Goal: Information Seeking & Learning: Understand process/instructions

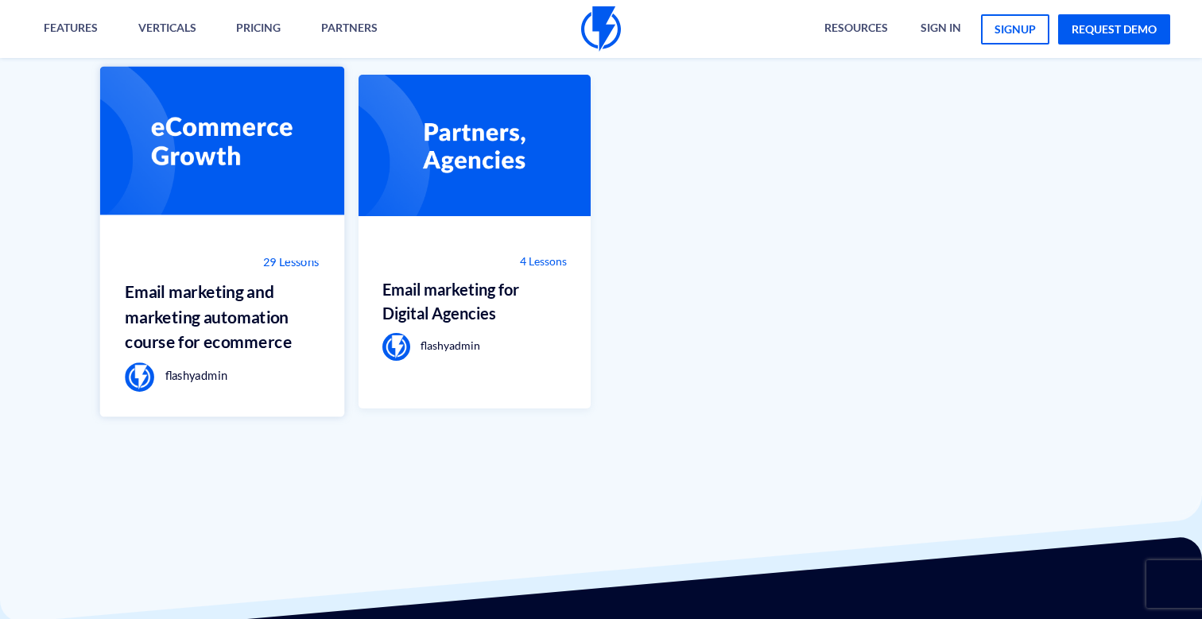
scroll to position [1155, 0]
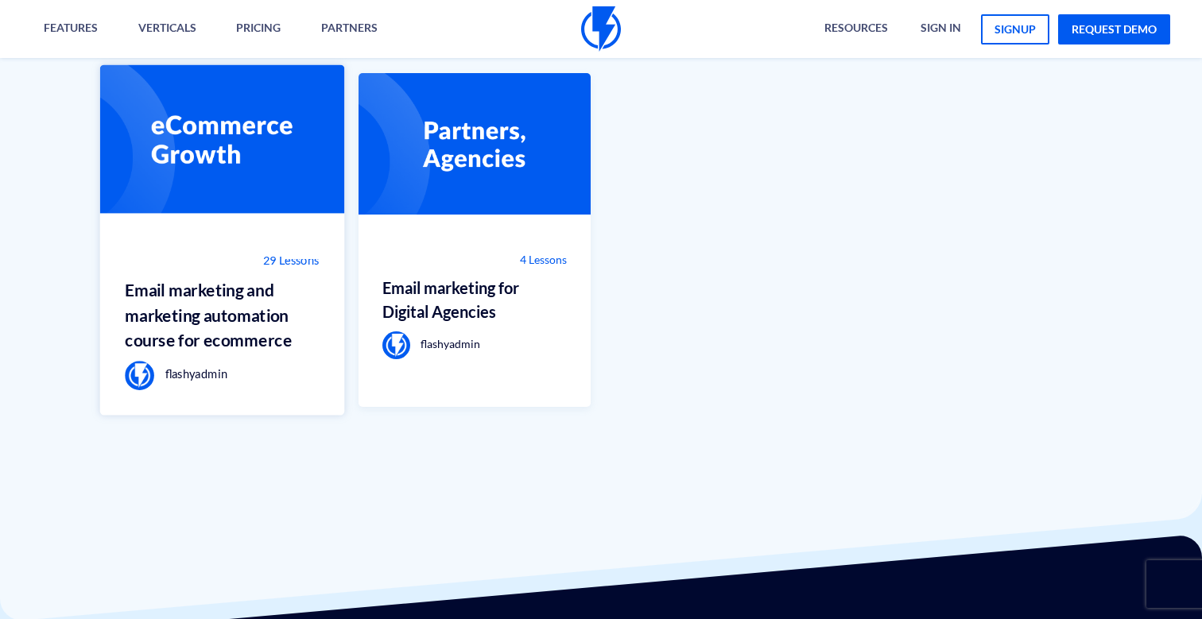
click at [257, 333] on h3 "Email marketing and marketing automation course for ecommerce" at bounding box center [222, 315] width 194 height 76
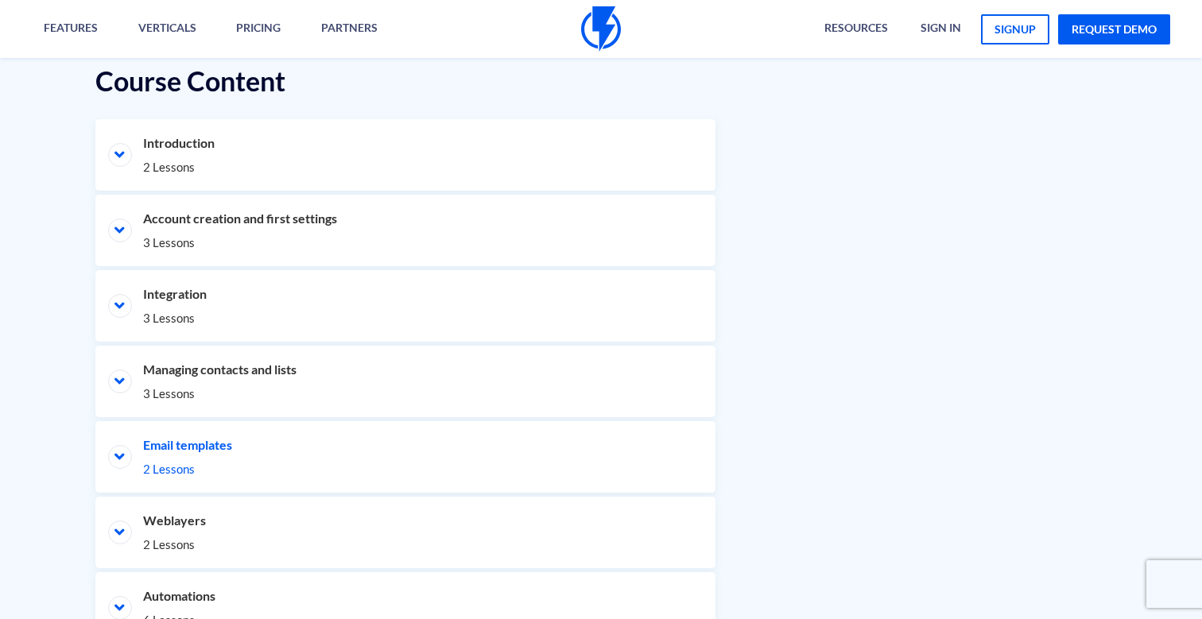
scroll to position [756, 0]
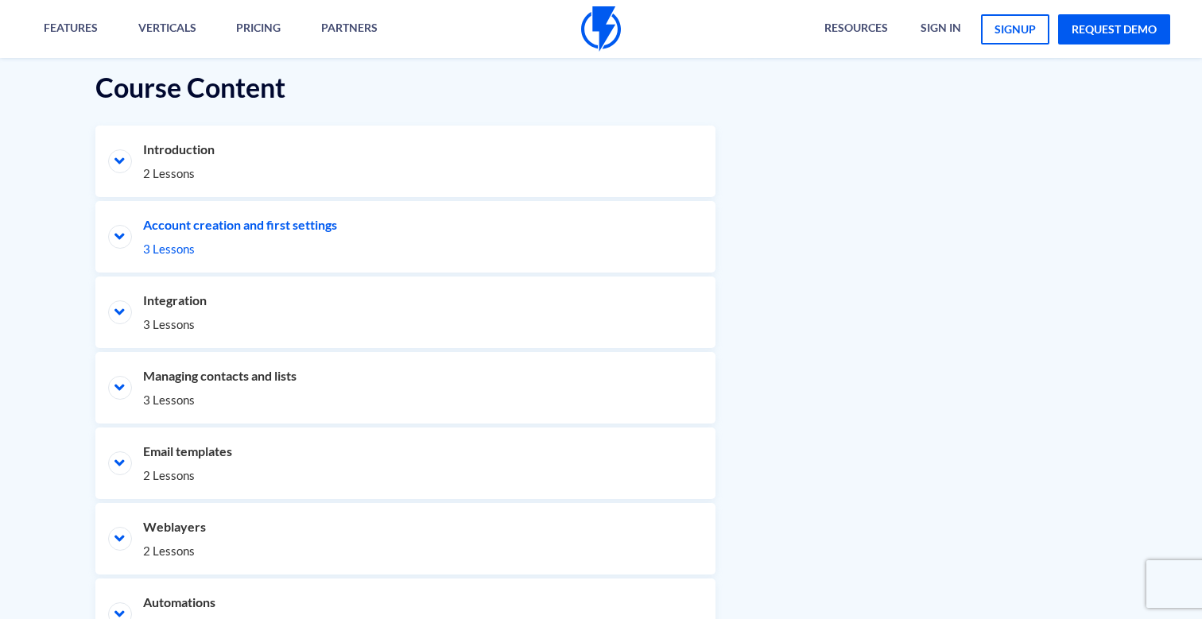
click at [118, 231] on li "Account creation and first settings 3 Lessons" at bounding box center [405, 237] width 620 height 72
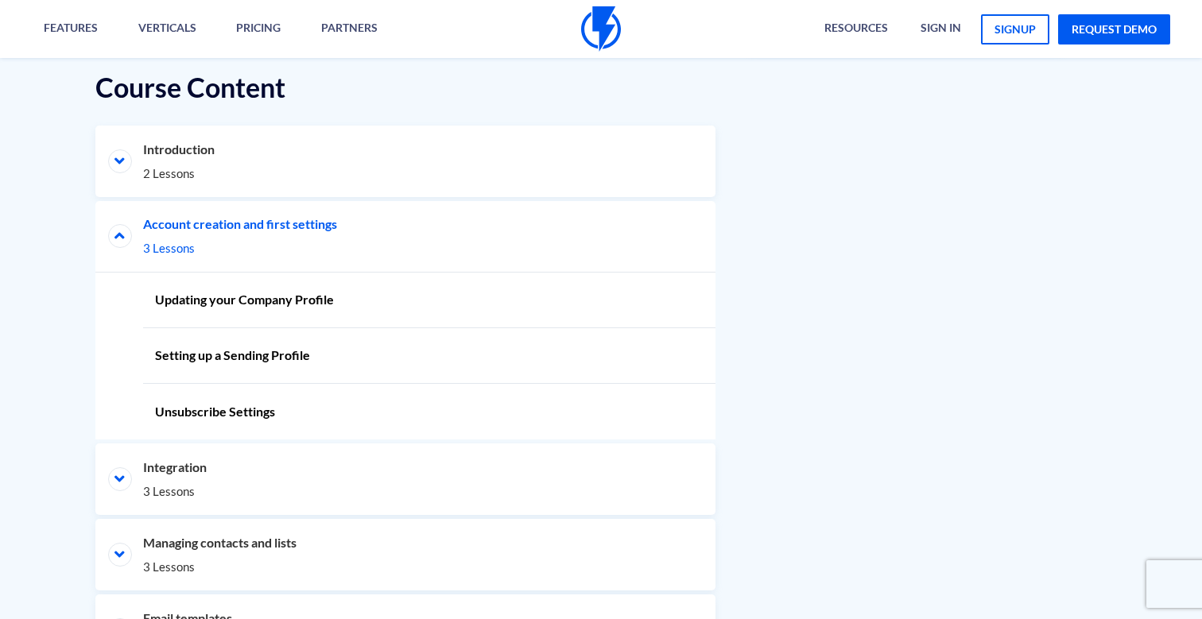
click at [118, 231] on li "Account creation and first settings 3 Lessons" at bounding box center [405, 237] width 620 height 72
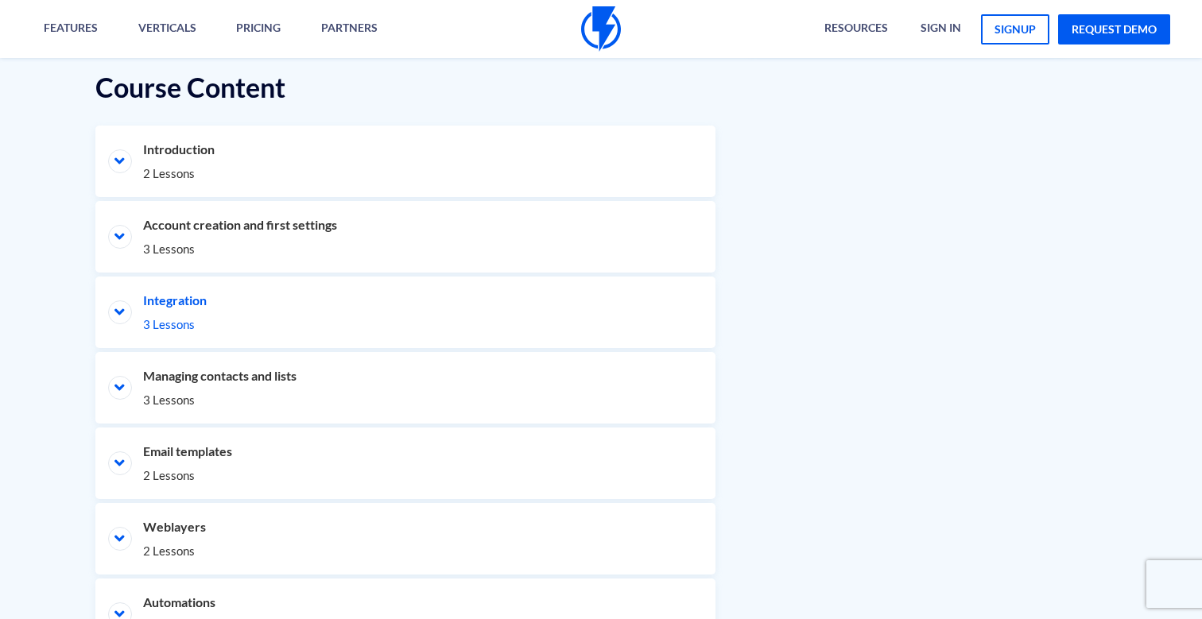
click at [130, 302] on li "Integration 3 Lessons" at bounding box center [405, 313] width 620 height 72
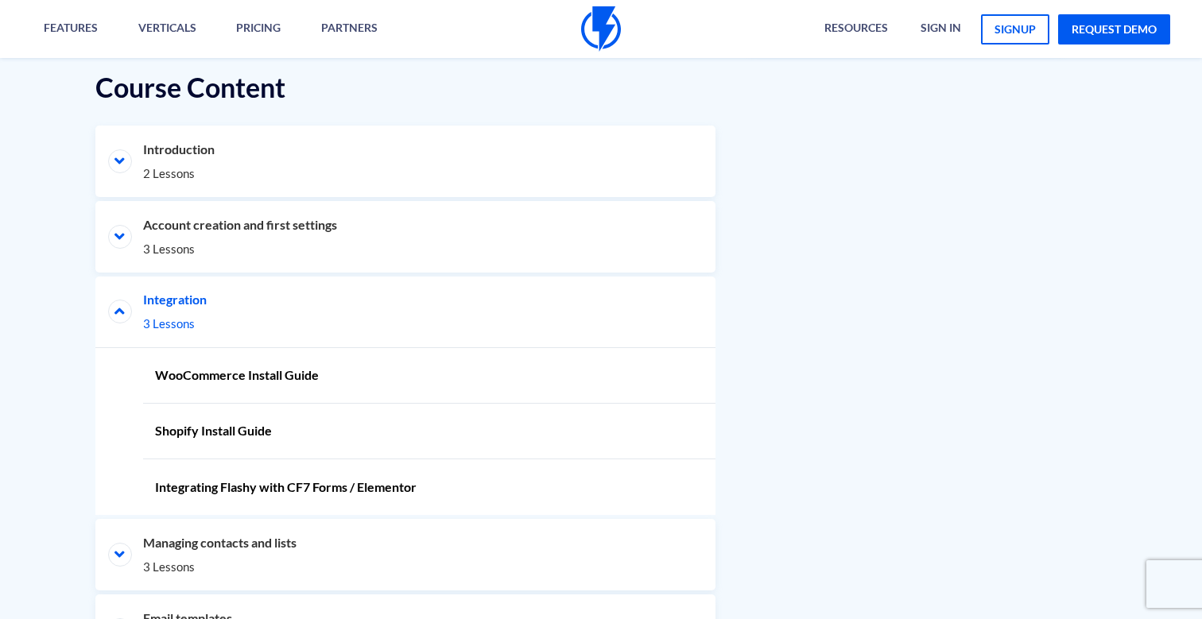
click at [130, 302] on li "Integration 3 Lessons" at bounding box center [405, 313] width 620 height 72
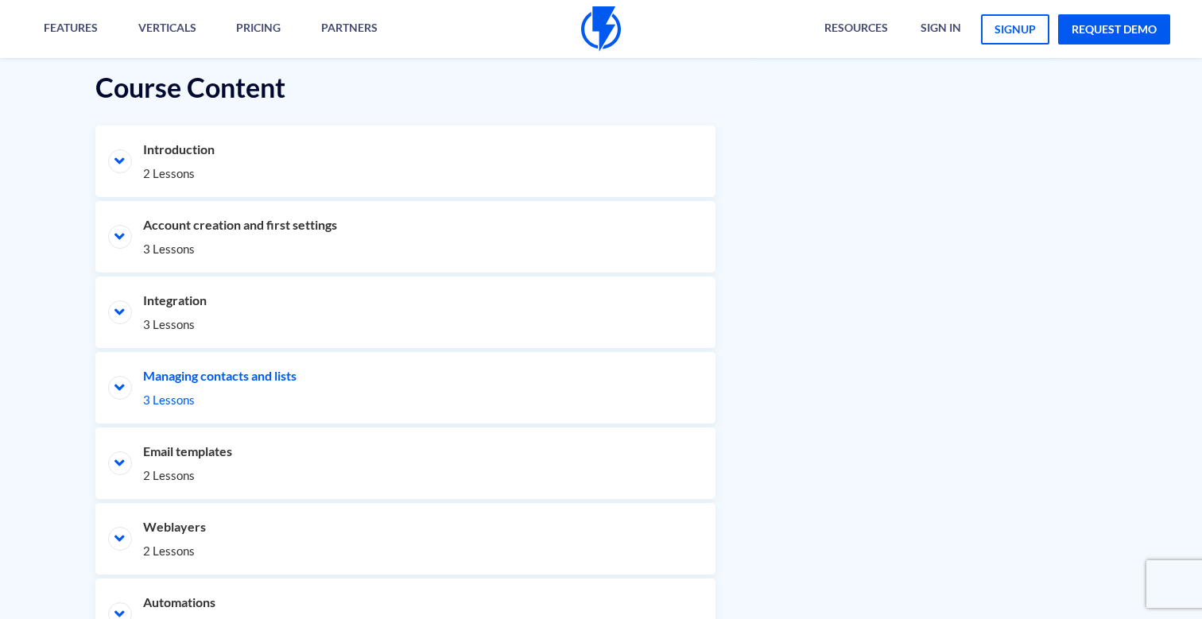
click at [112, 378] on li "Managing contacts and lists 3 Lessons" at bounding box center [405, 388] width 620 height 72
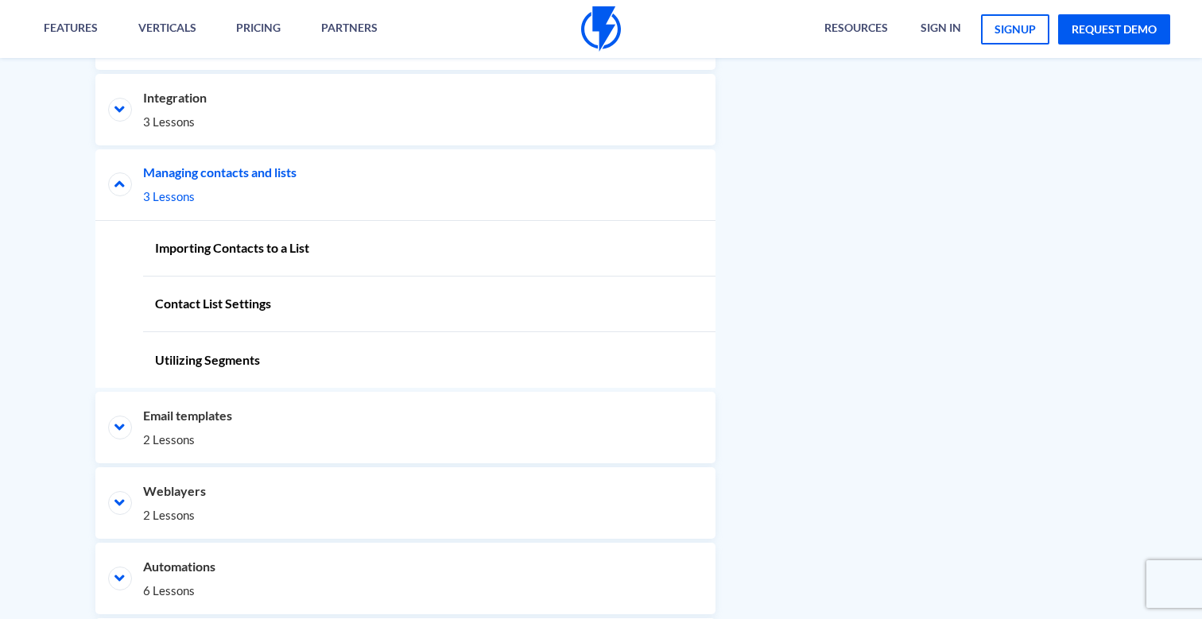
scroll to position [960, 1]
click at [128, 425] on li "Email templates 2 Lessons" at bounding box center [405, 426] width 620 height 72
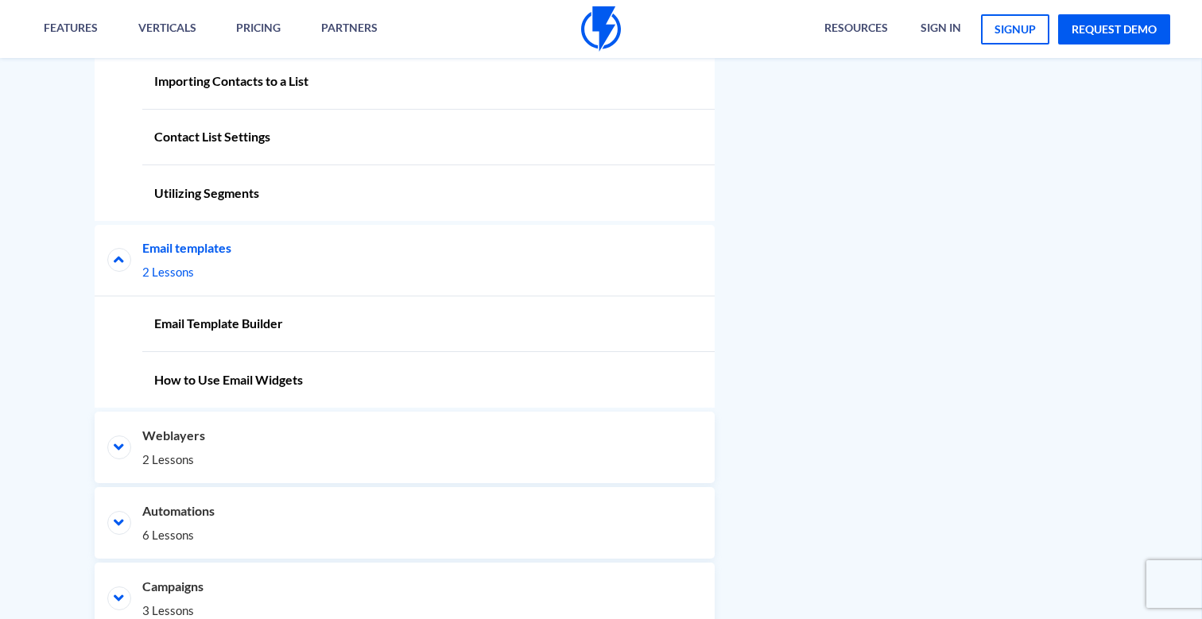
scroll to position [1147, 3]
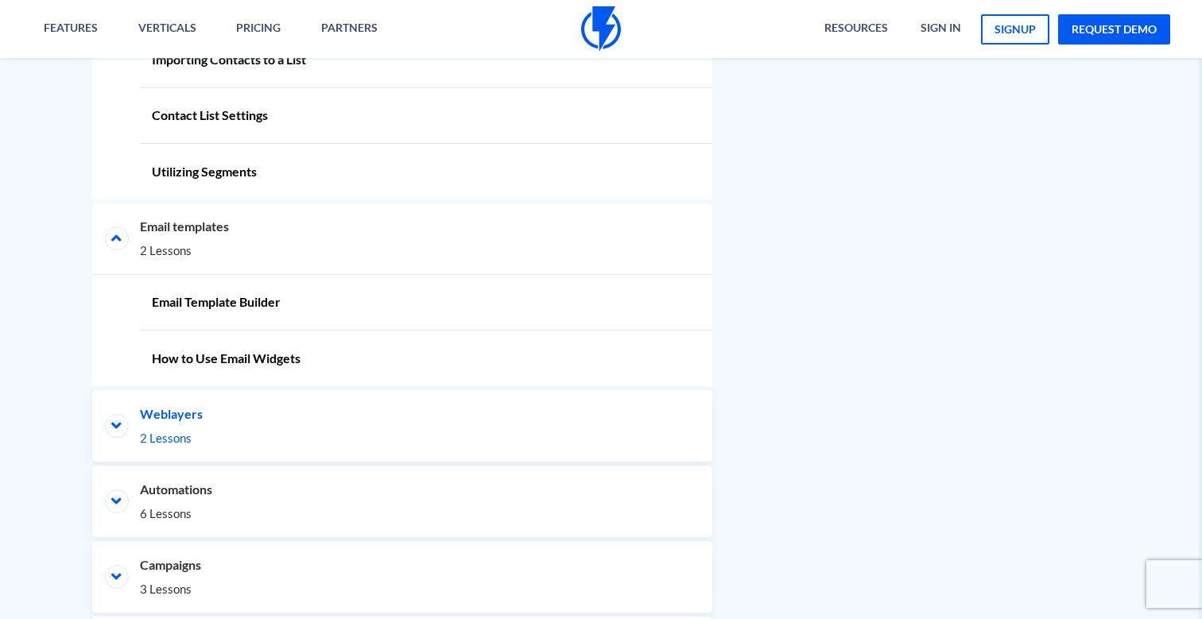
click at [128, 425] on li "Weblayers 2 Lessons" at bounding box center [402, 426] width 620 height 72
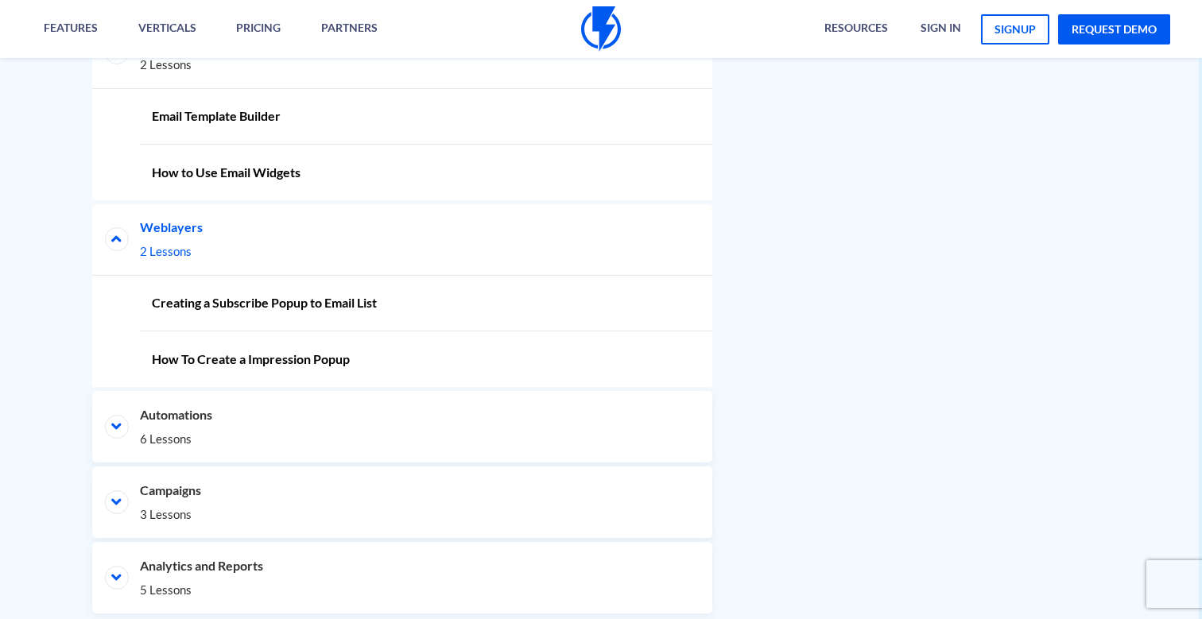
scroll to position [1354, 3]
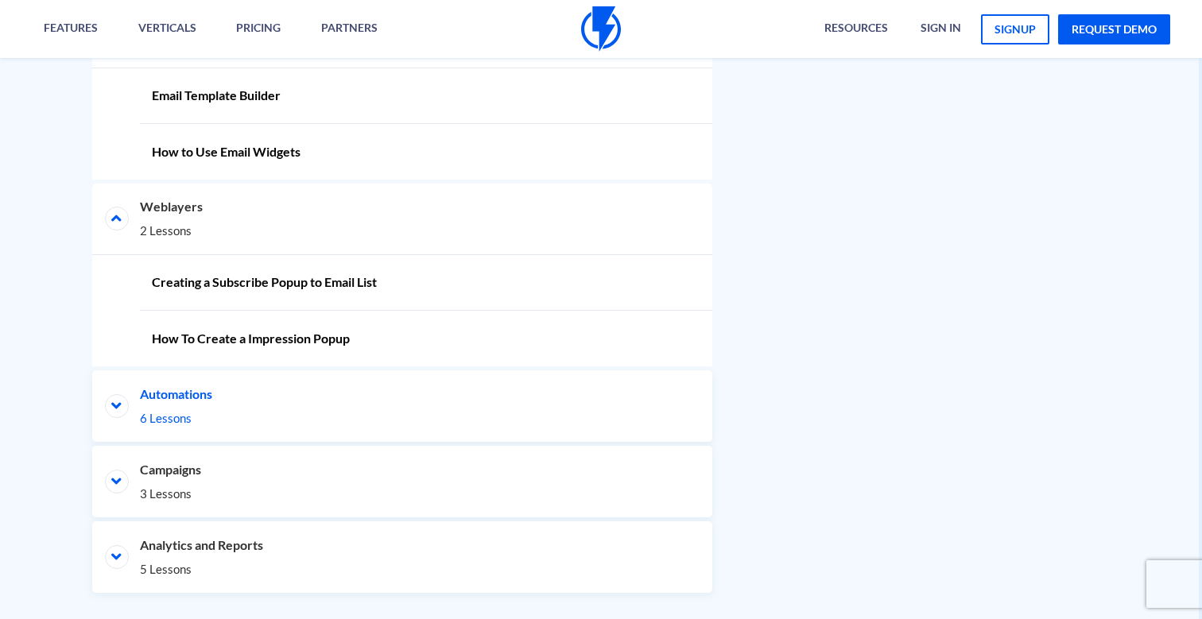
click at [128, 425] on li "Automations 6 Lessons" at bounding box center [402, 406] width 620 height 72
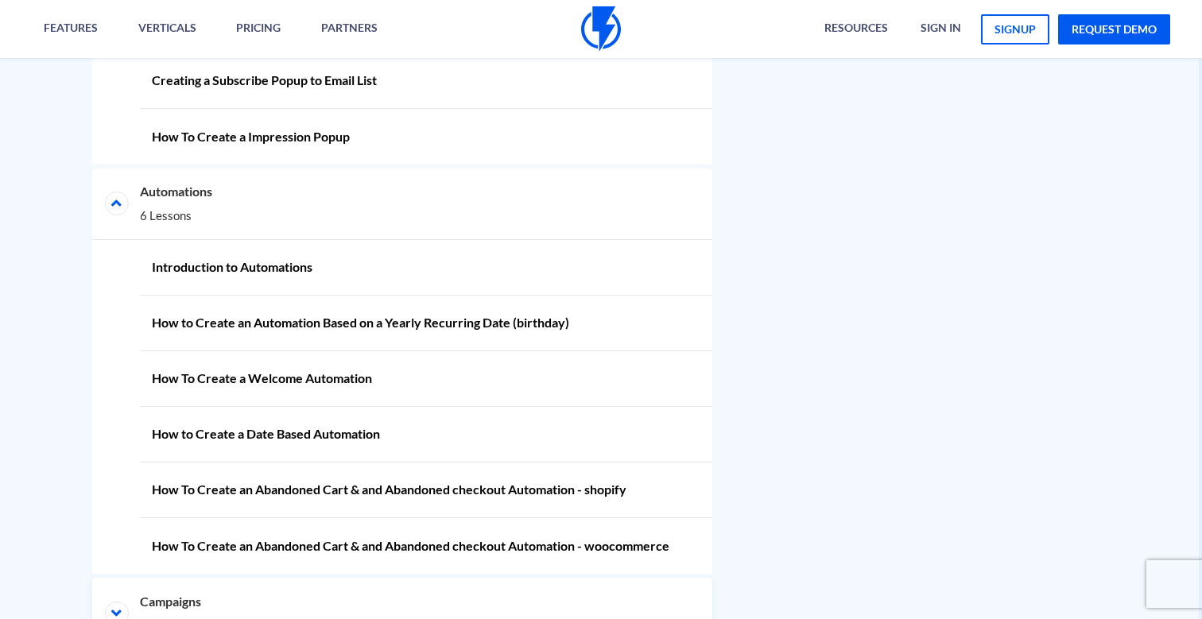
scroll to position [1568, 3]
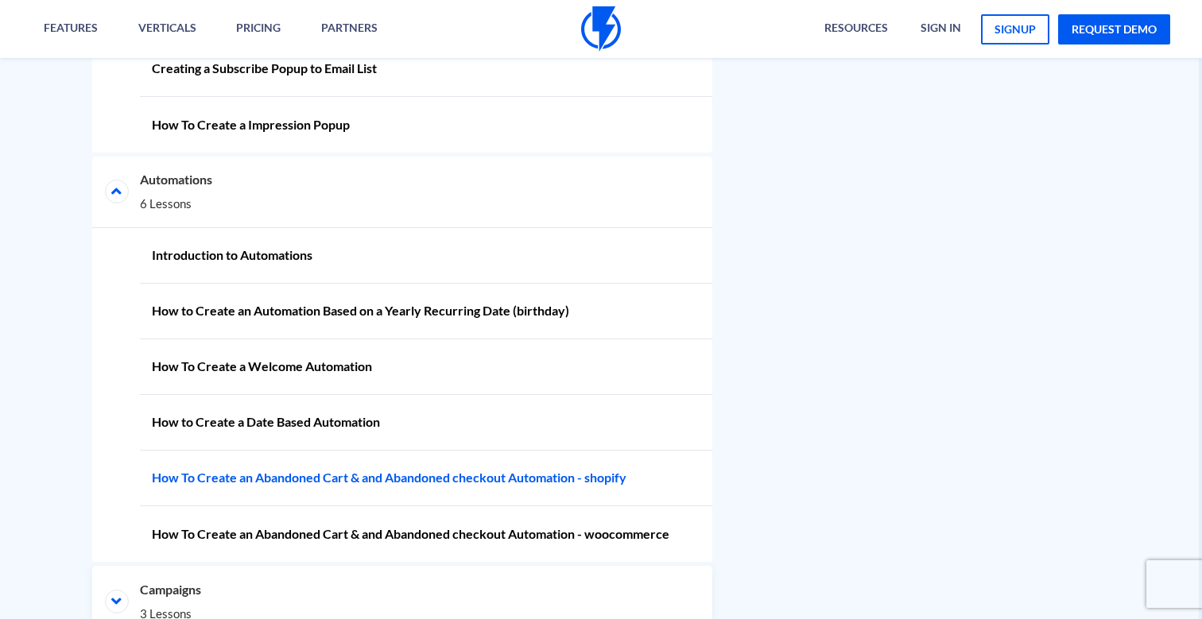
click at [346, 485] on link "How To Create an Abandoned Cart & and Abandoned checkout Automation - shopify" at bounding box center [426, 479] width 572 height 56
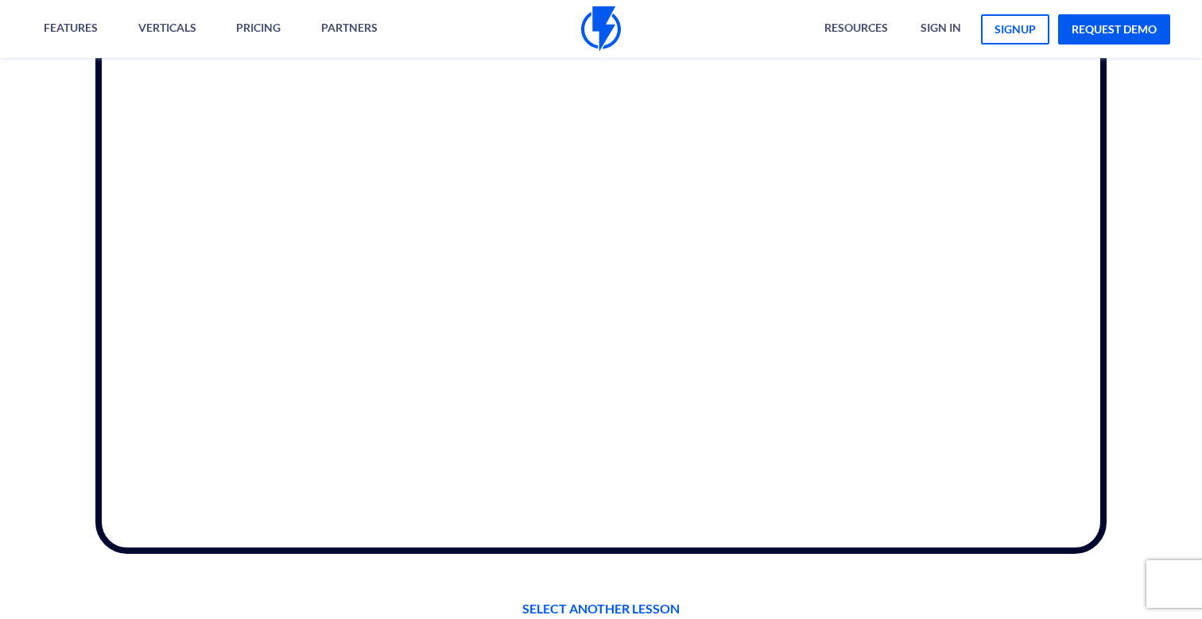
scroll to position [531, 0]
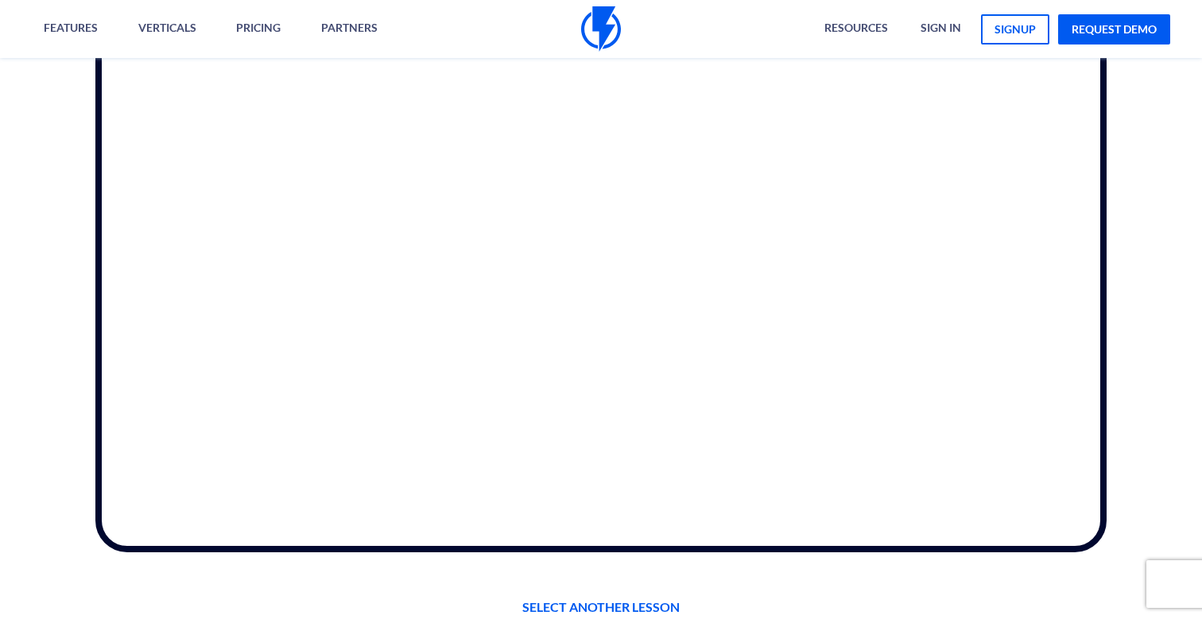
click at [403, 582] on div at bounding box center [601, 150] width 1226 height 884
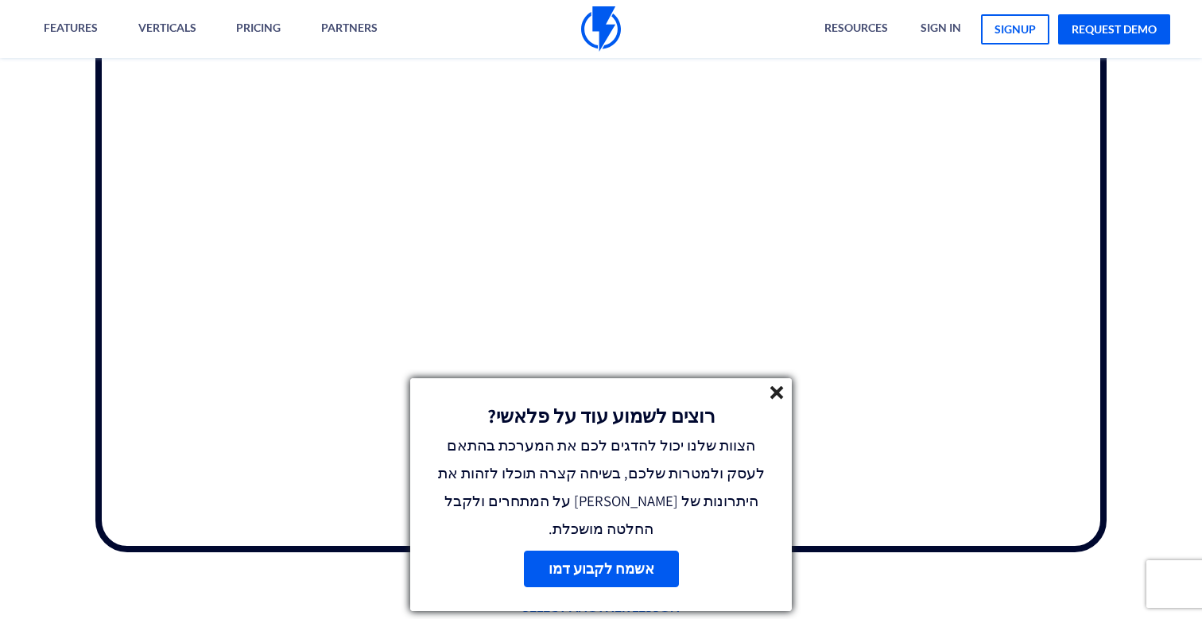
click at [776, 398] on line at bounding box center [776, 392] width 11 height 11
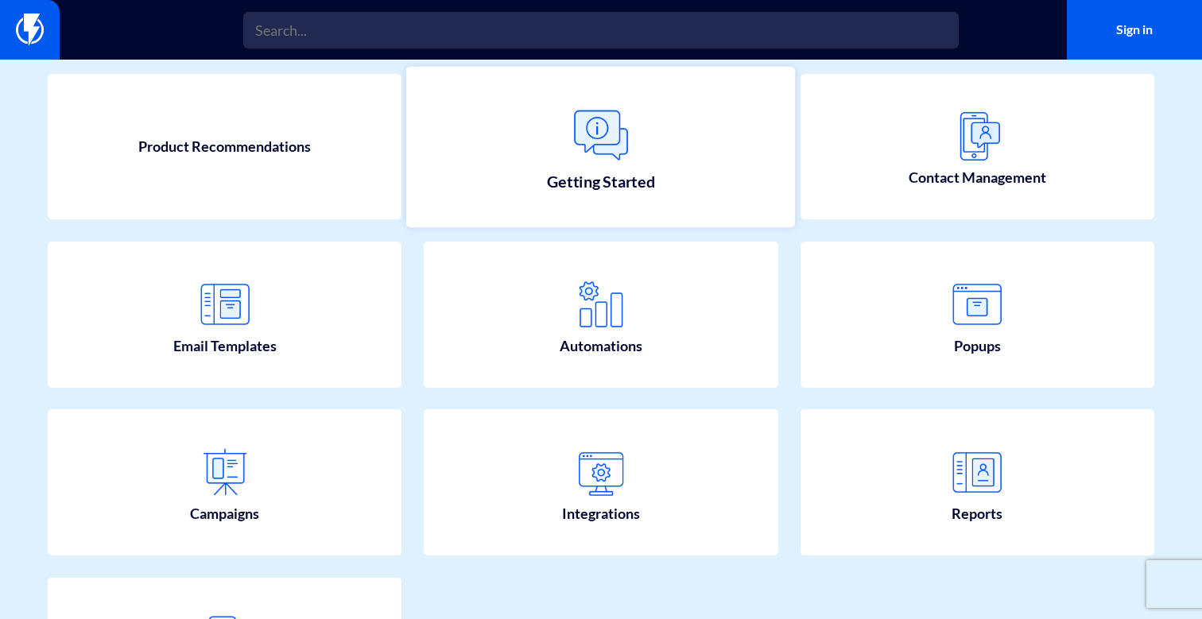
scroll to position [165, 0]
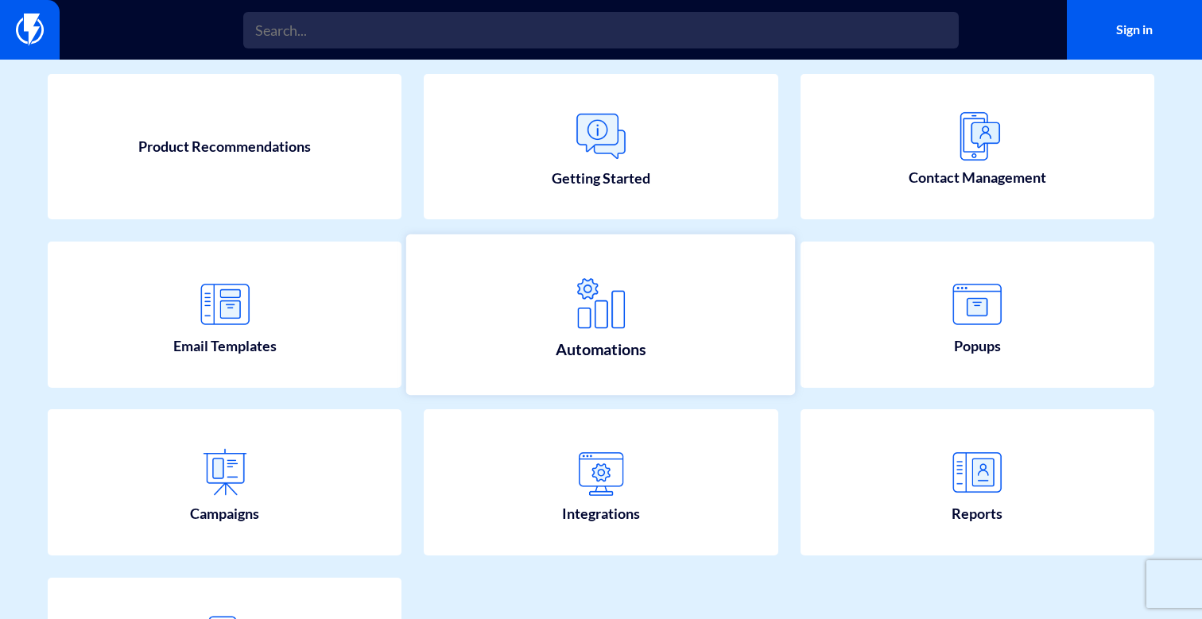
click at [593, 308] on img at bounding box center [601, 304] width 70 height 70
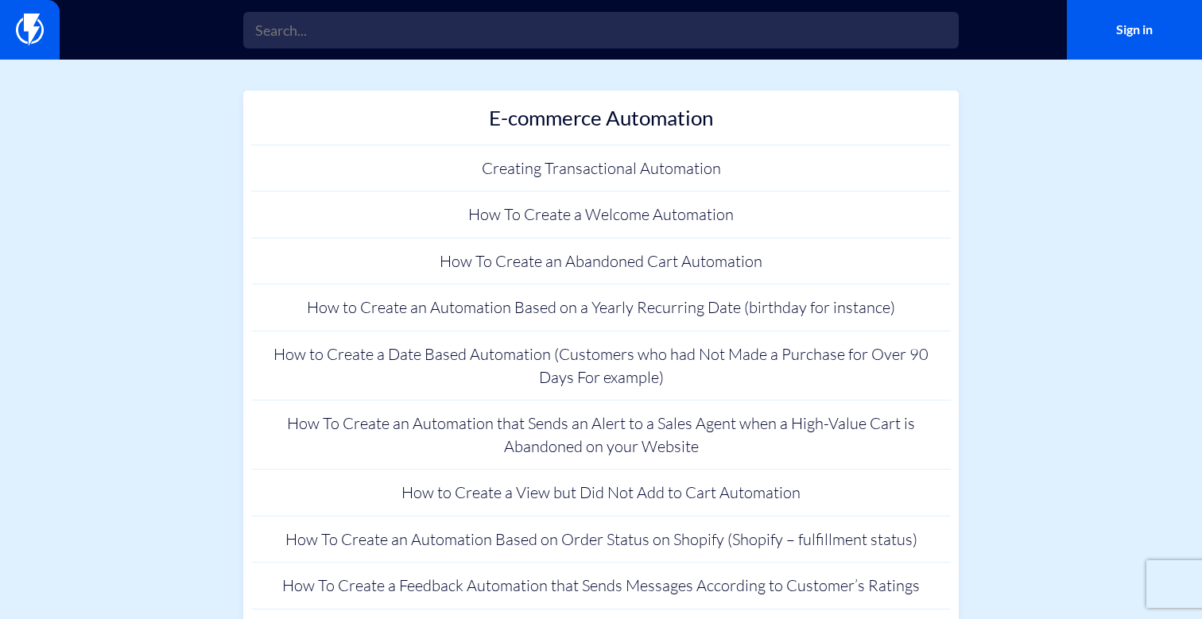
scroll to position [1307, 0]
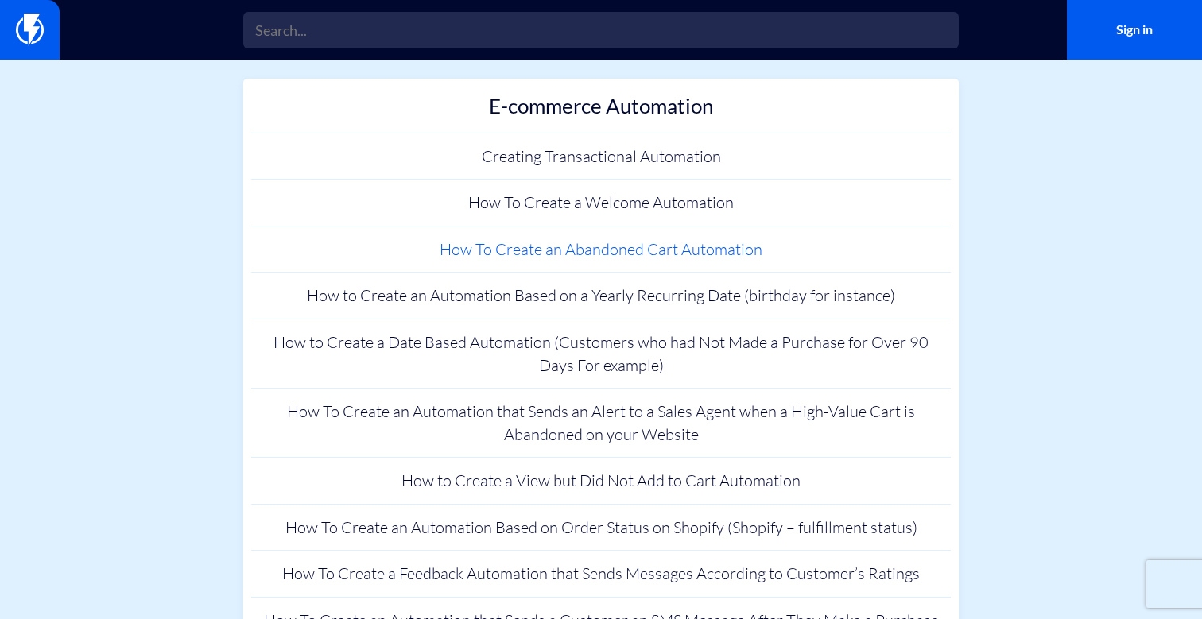
click at [622, 232] on link "How To Create an Abandoned Cart Automation" at bounding box center [601, 250] width 700 height 47
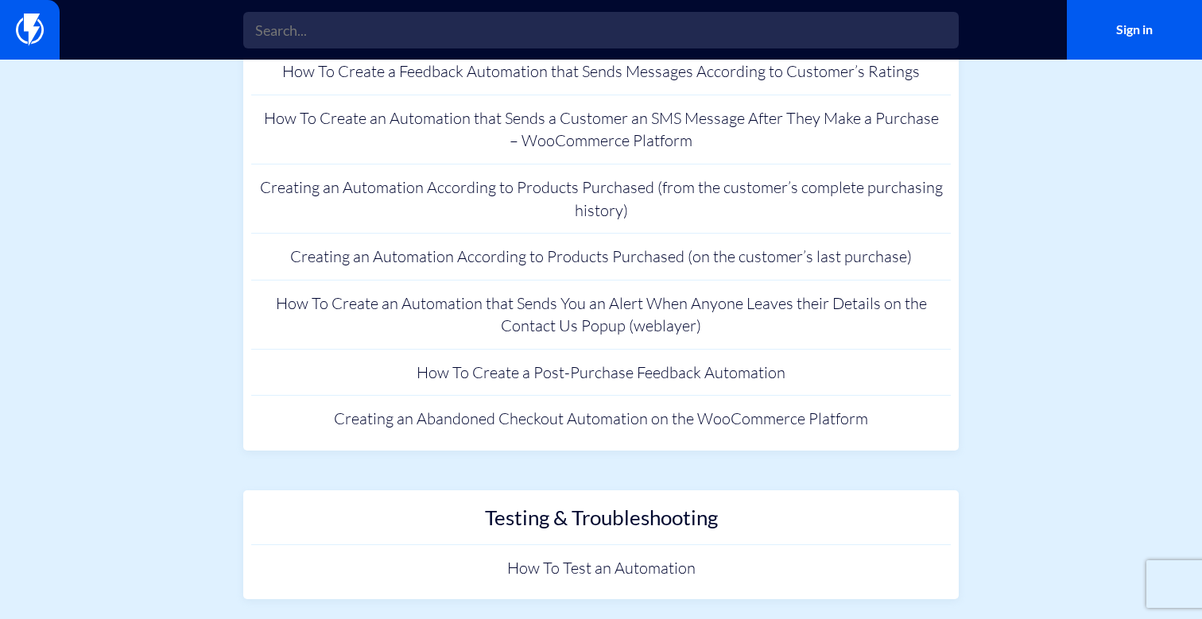
scroll to position [1809, 0]
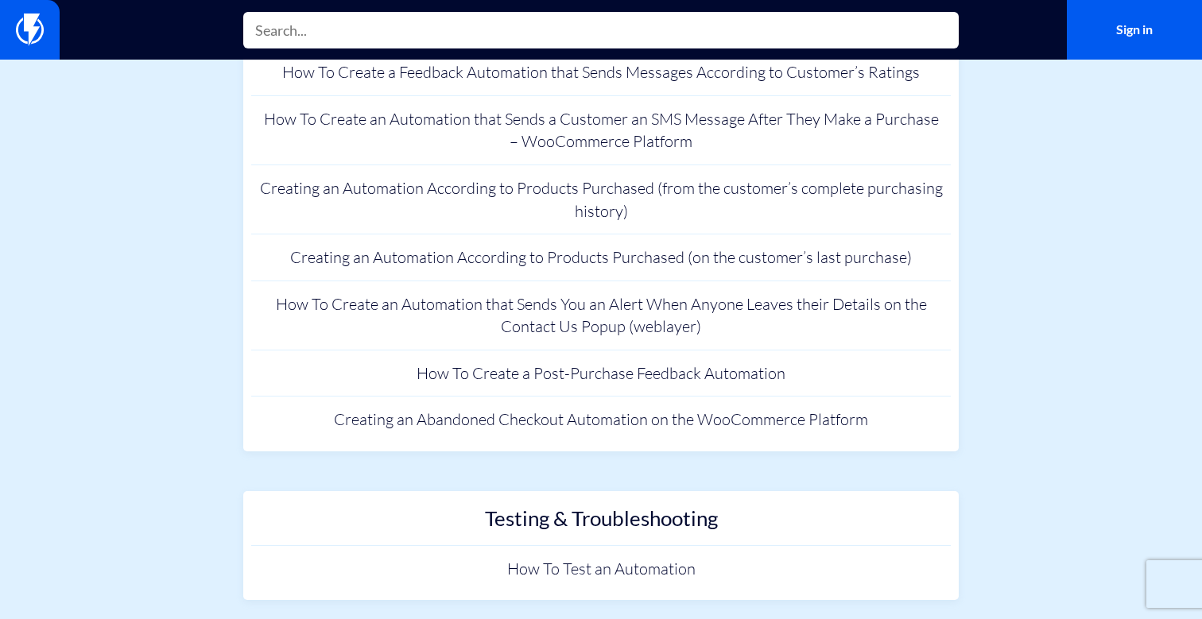
click at [474, 28] on input "text" at bounding box center [601, 30] width 716 height 37
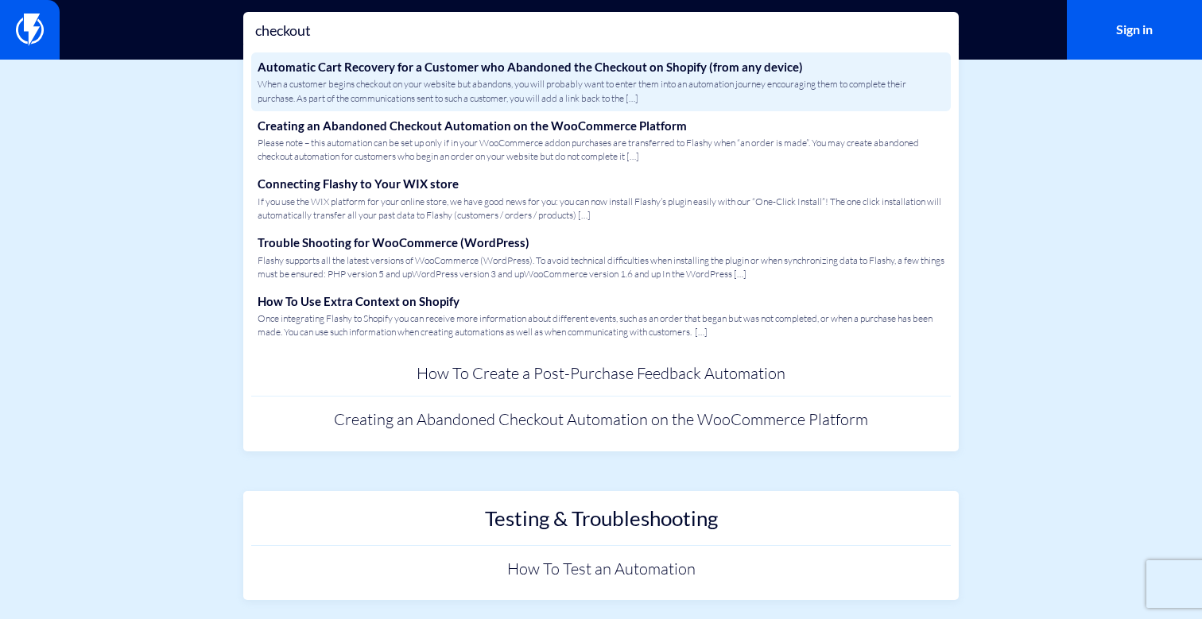
type input "checkout"
click at [551, 90] on span "When a customer begins checkout on your website but abandons, you will probably…" at bounding box center [601, 90] width 687 height 27
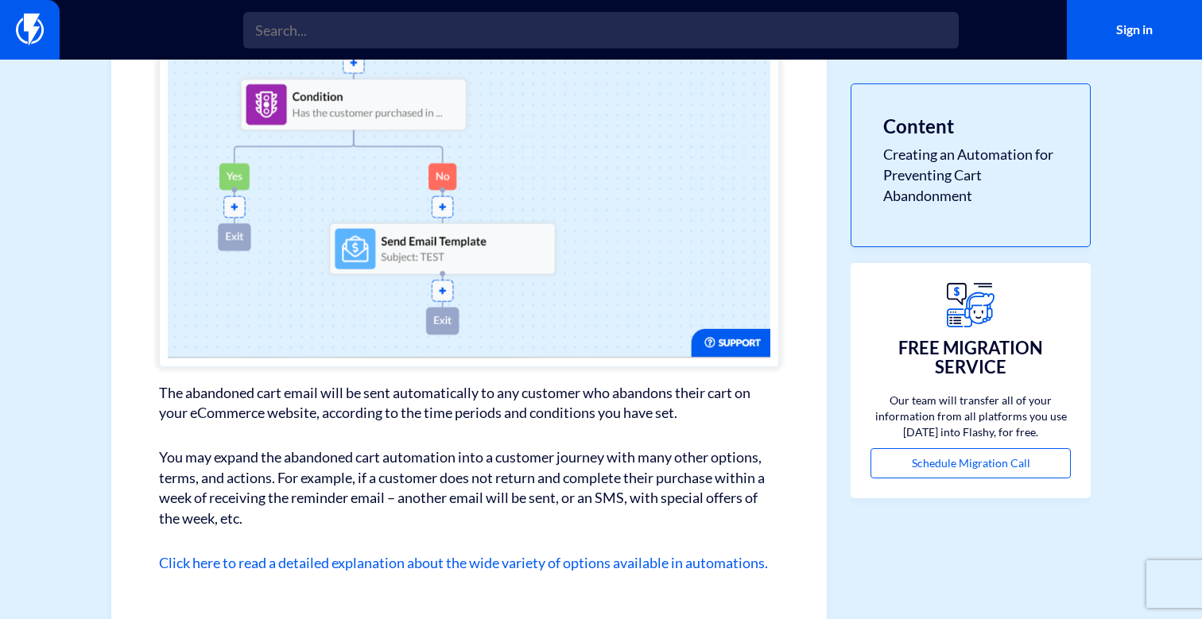
scroll to position [8675, 0]
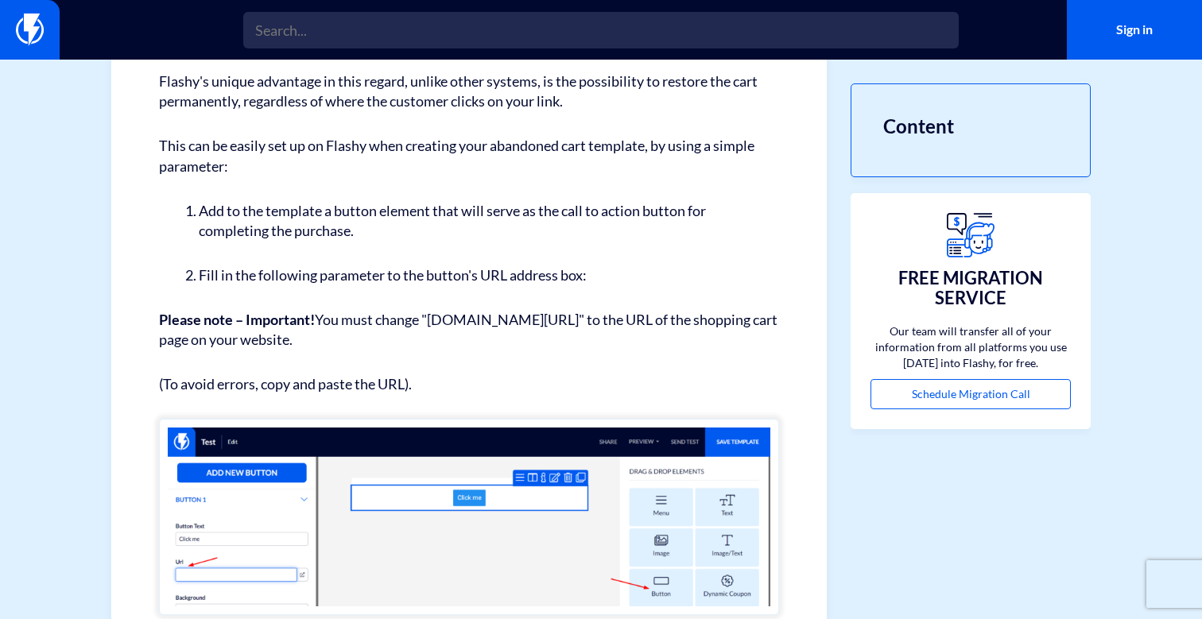
scroll to position [519, 0]
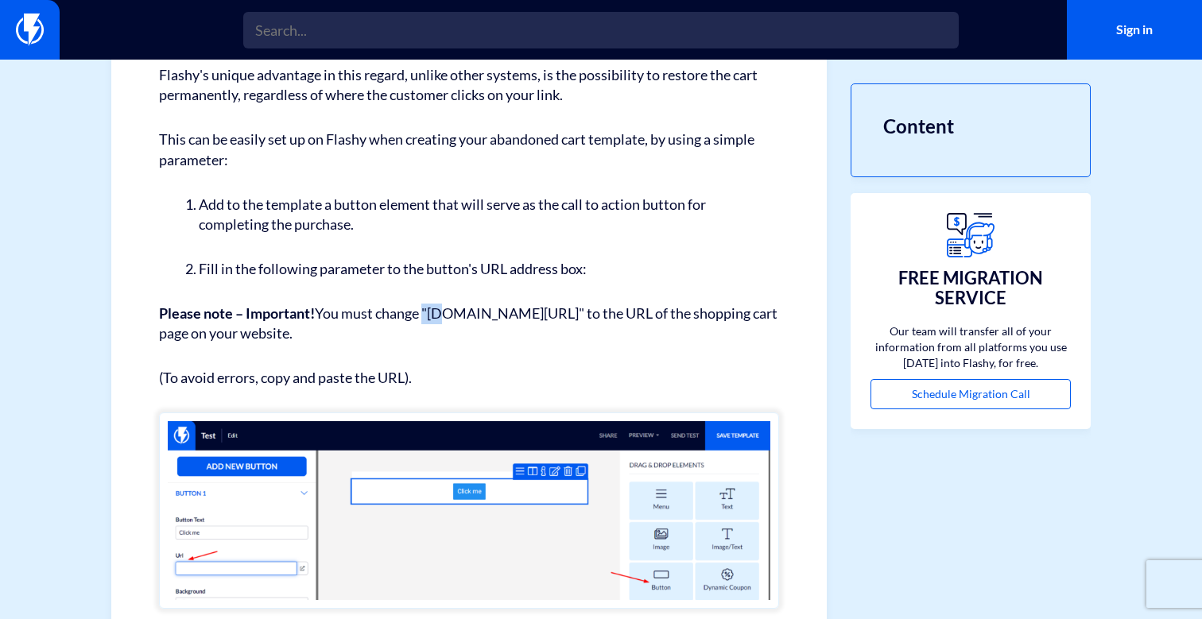
drag, startPoint x: 429, startPoint y: 302, endPoint x: 453, endPoint y: 301, distance: 23.9
click at [453, 304] on p "Please note – Important! You must change "[DOMAIN_NAME][URL]" to the URL of the…" at bounding box center [469, 324] width 620 height 41
click at [495, 304] on p "Please note – Important! You must change "[DOMAIN_NAME][URL]" to the URL of the…" at bounding box center [469, 324] width 620 height 41
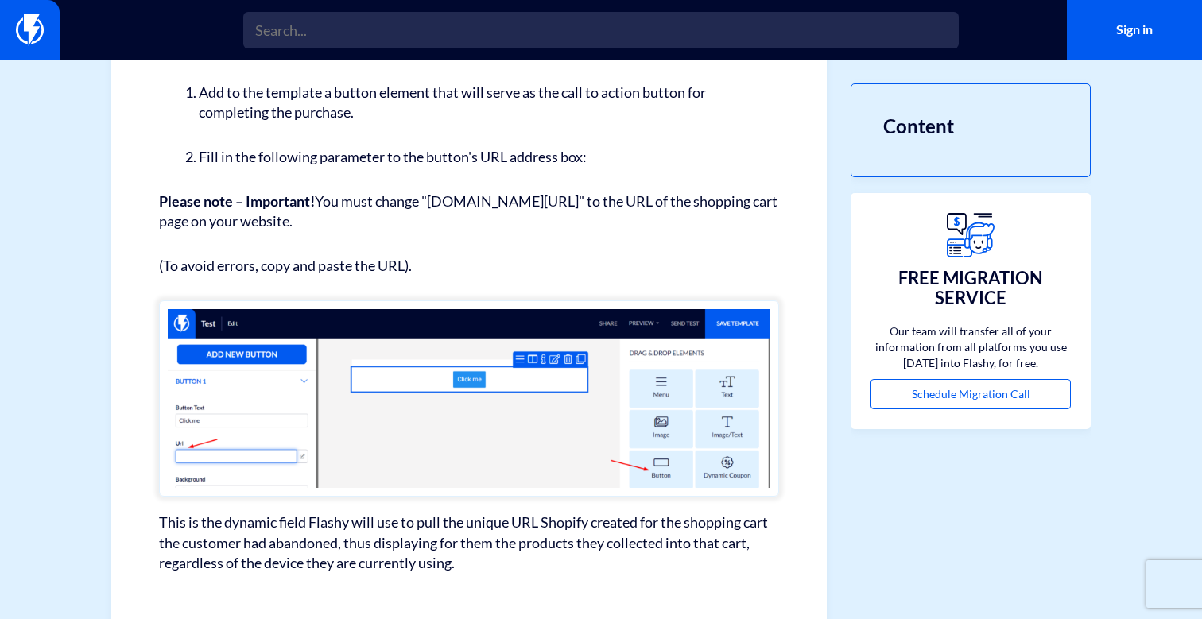
scroll to position [636, 0]
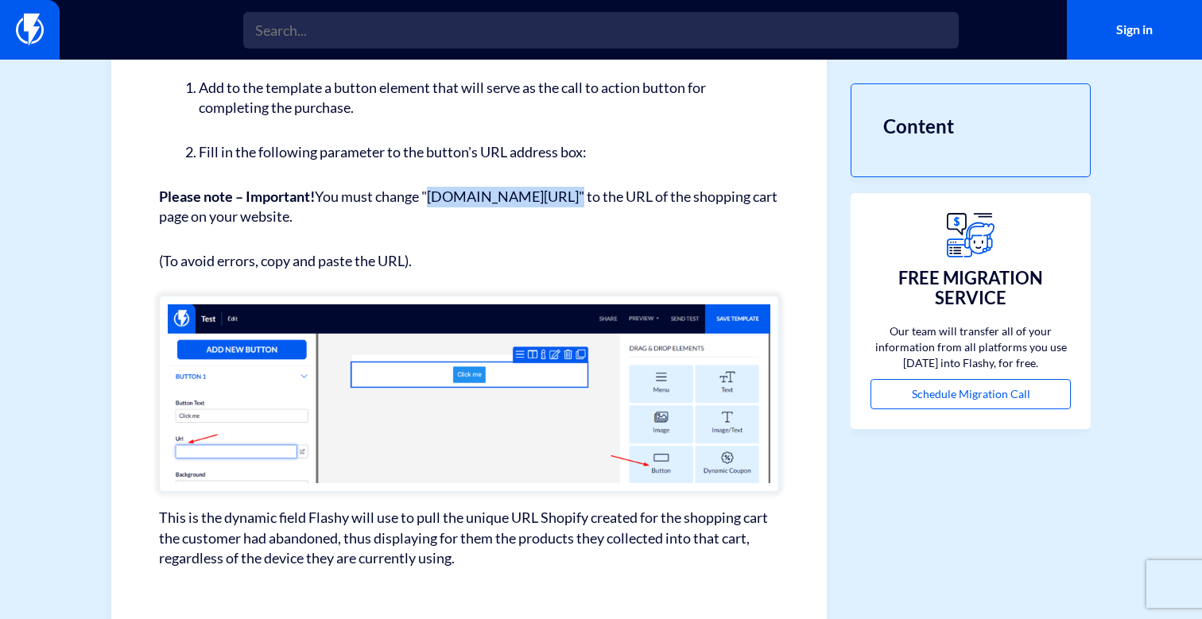
drag, startPoint x: 436, startPoint y: 188, endPoint x: 572, endPoint y: 188, distance: 135.2
click at [572, 188] on p "Please note – Important! You must change "[DOMAIN_NAME][URL]" to the URL of the…" at bounding box center [469, 207] width 620 height 41
copy p "[DOMAIN_NAME][URL]"
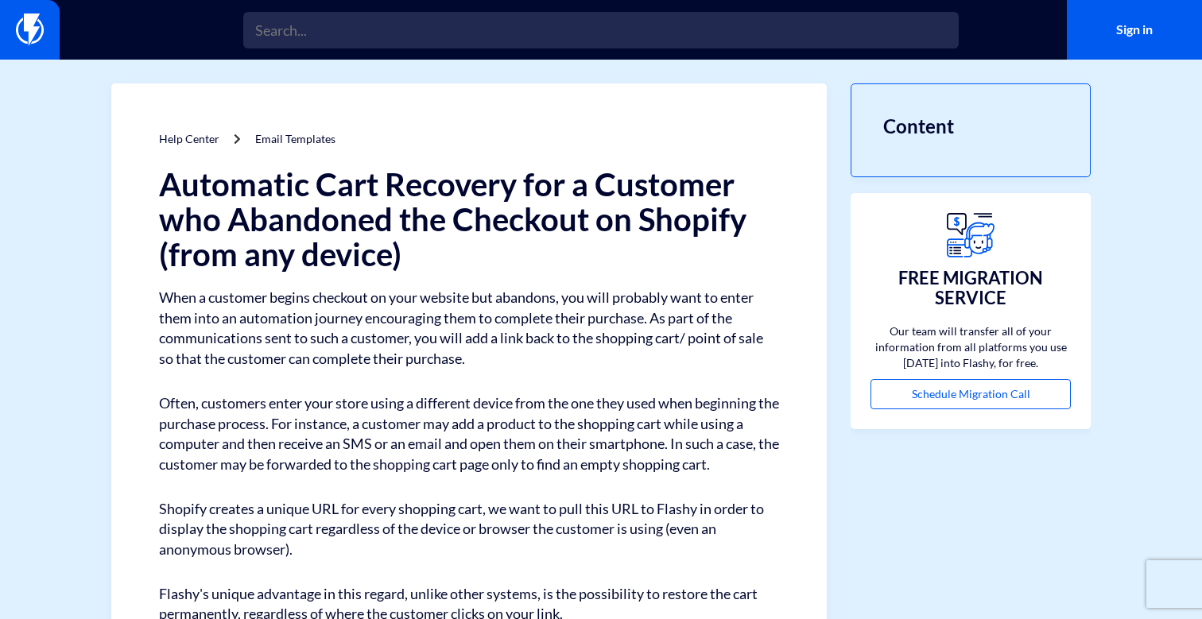
scroll to position [0, 0]
